Goal: Find specific page/section: Find specific page/section

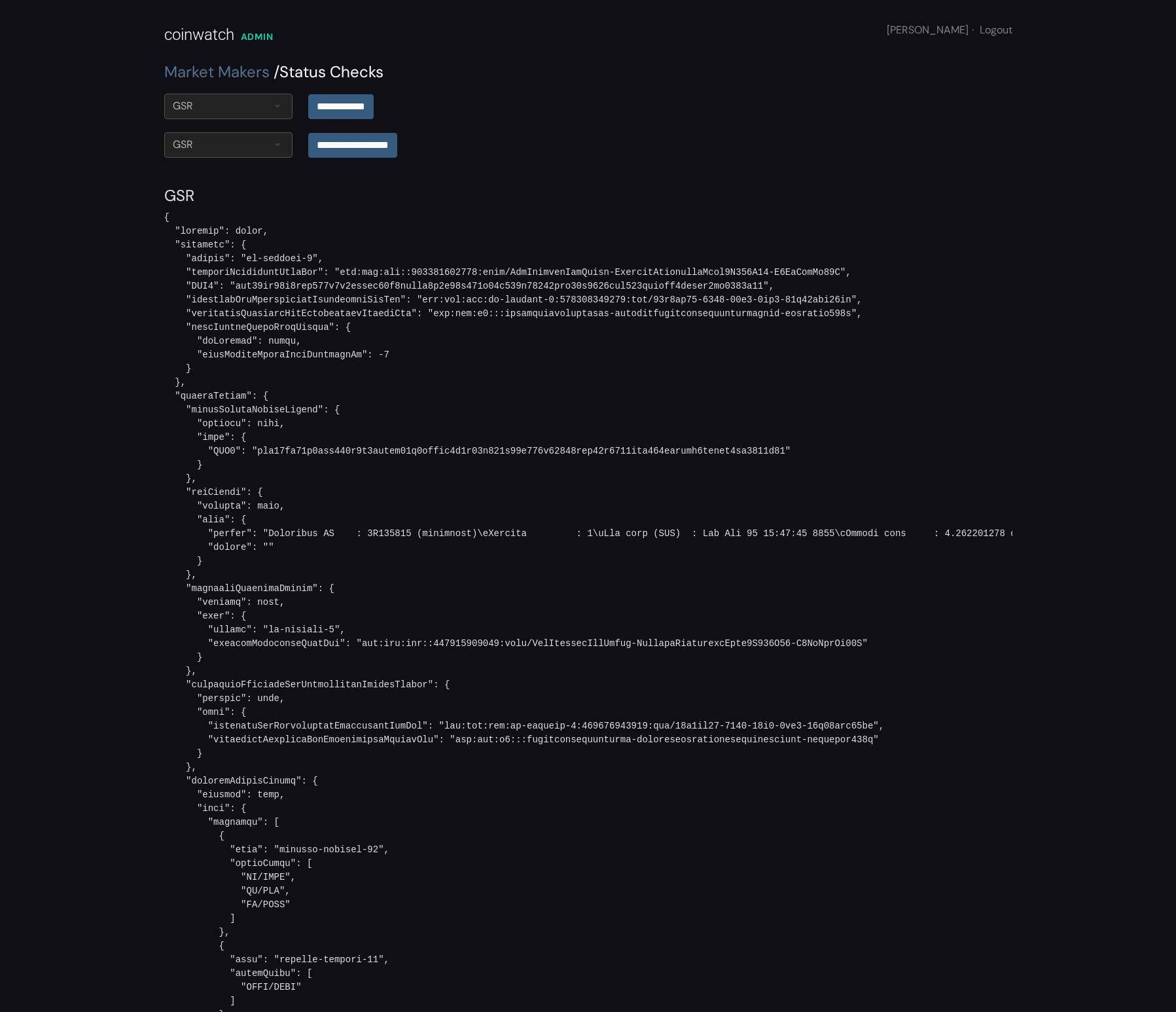
scroll to position [2045, 0]
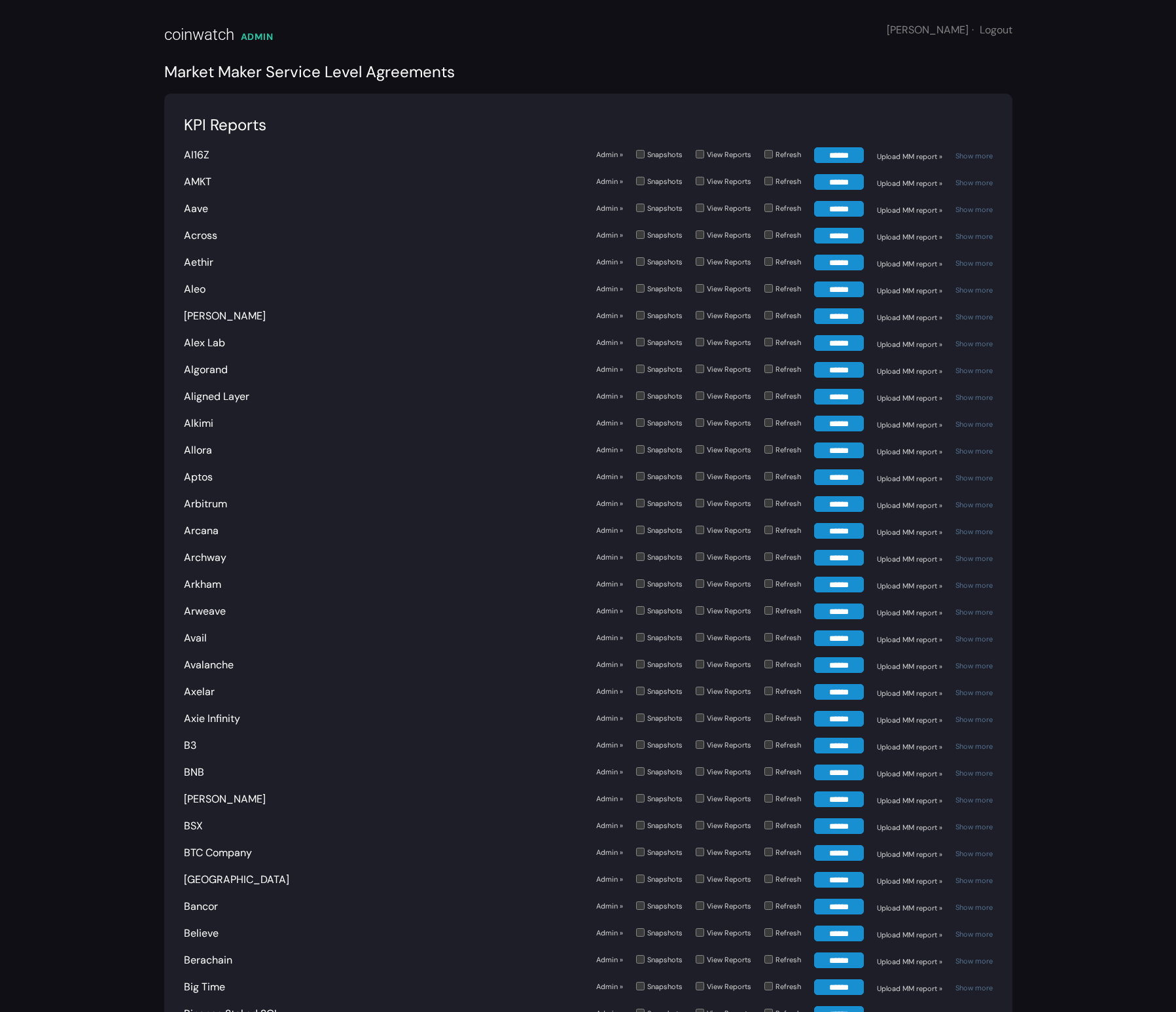
scroll to position [4244, 0]
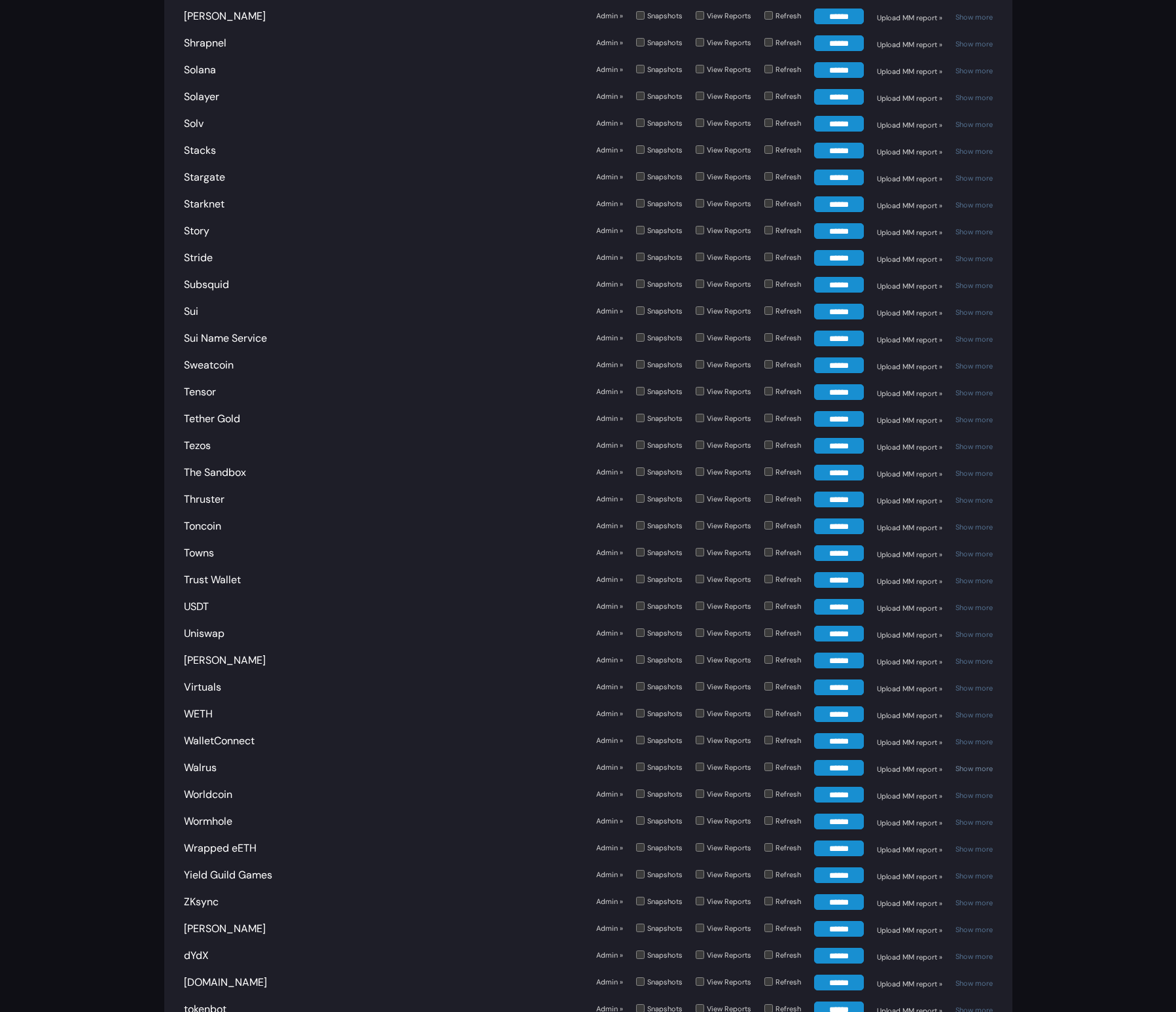
click at [975, 764] on link "Show more" at bounding box center [974, 768] width 38 height 9
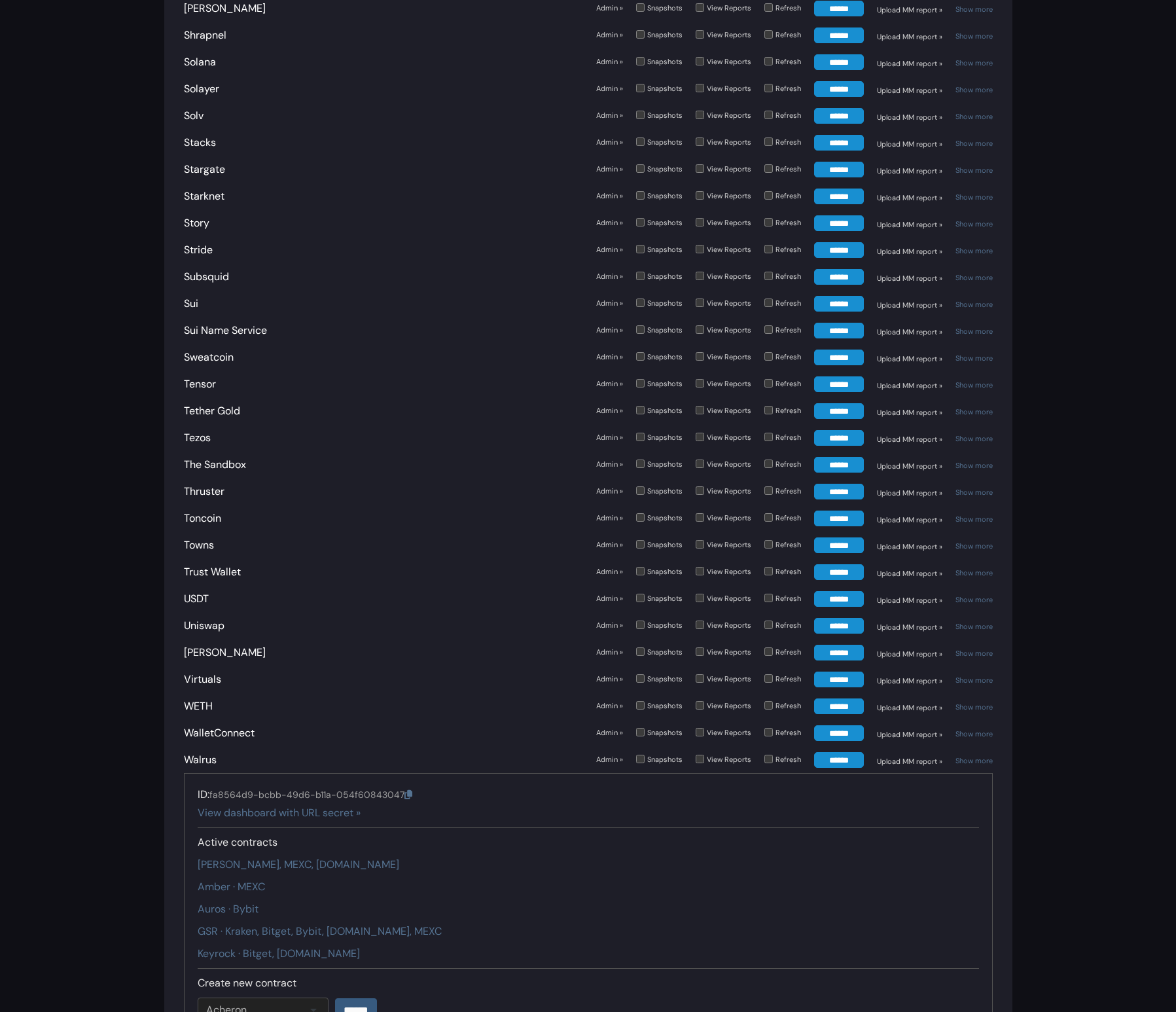
scroll to position [4261, 0]
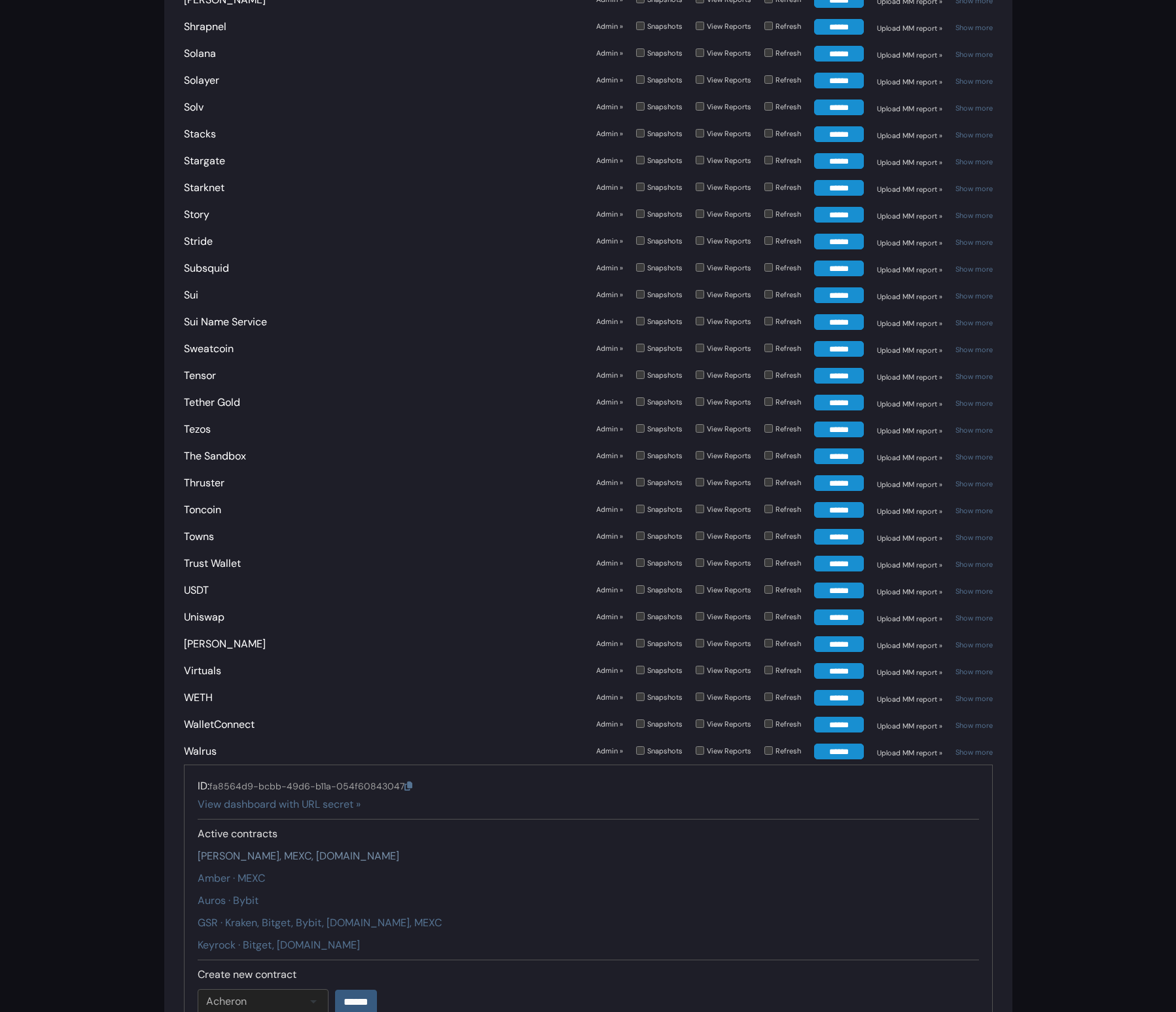
click at [341, 849] on link "Amber · Kucoin, MEXC, Crypto.com" at bounding box center [298, 856] width 202 height 14
click at [244, 871] on link "Amber · MEXC" at bounding box center [231, 878] width 67 height 14
click at [240, 893] on link "Auros · Bybit" at bounding box center [228, 900] width 61 height 14
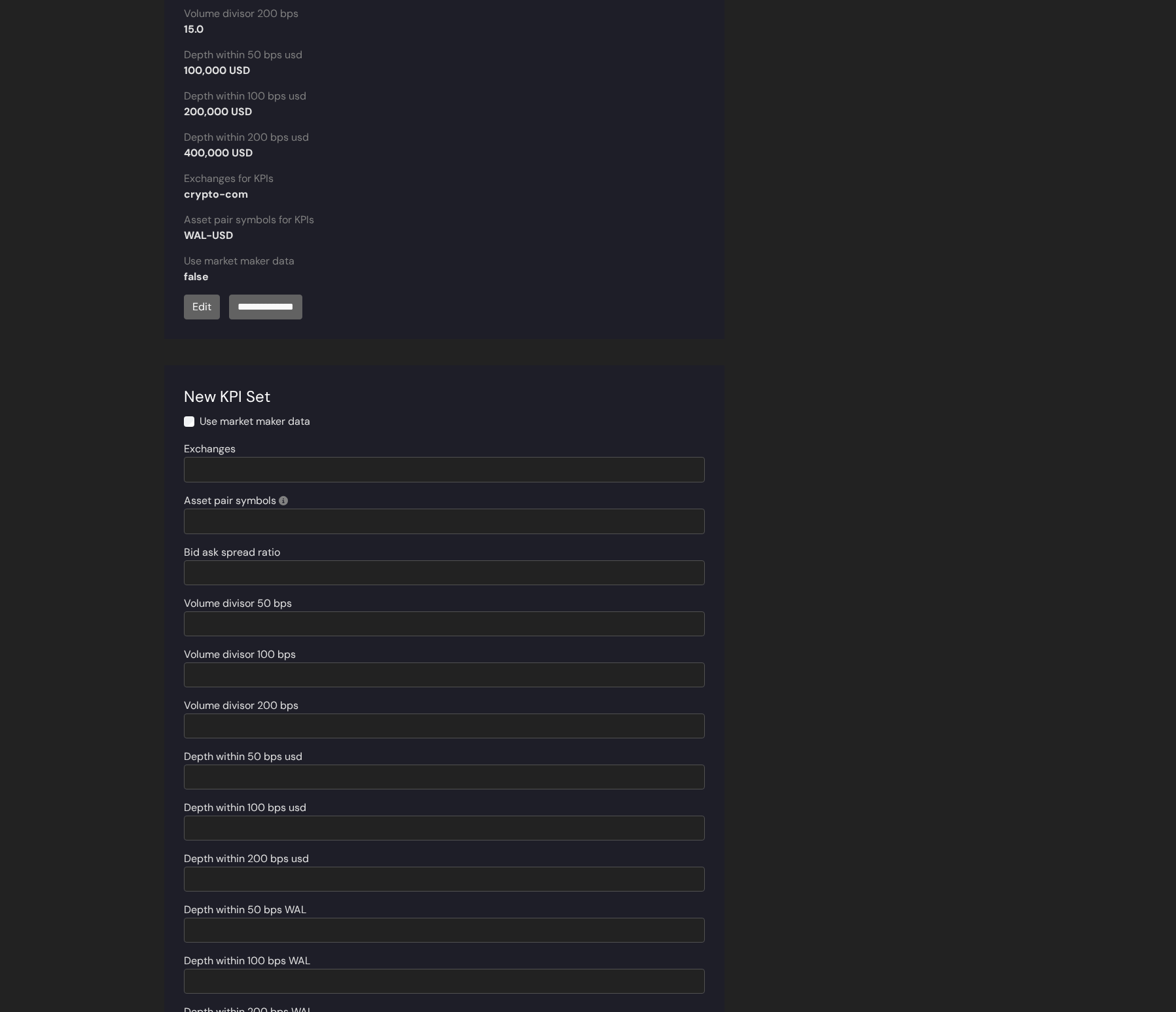
scroll to position [1597, 0]
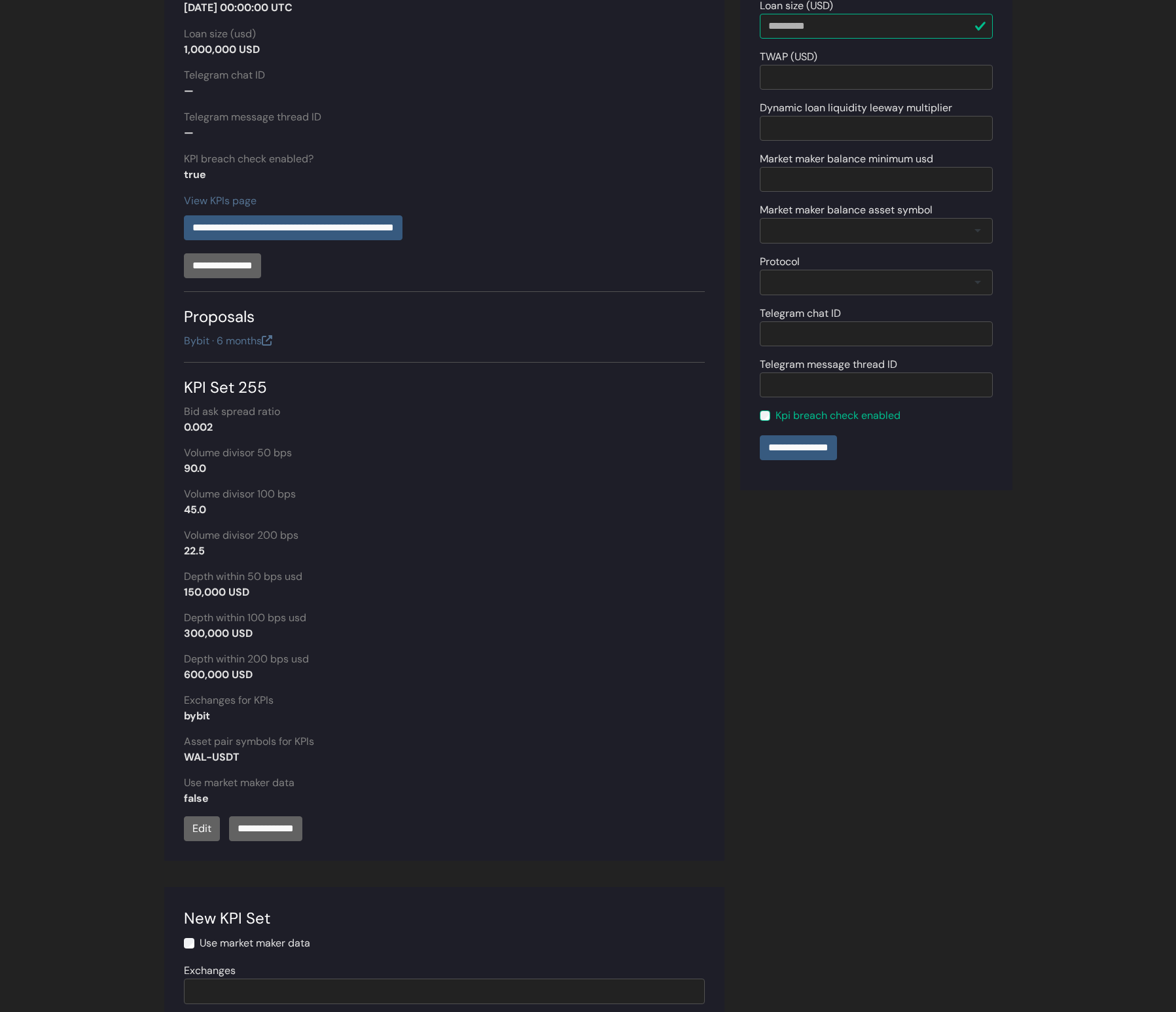
scroll to position [367, 0]
